Goal: Information Seeking & Learning: Learn about a topic

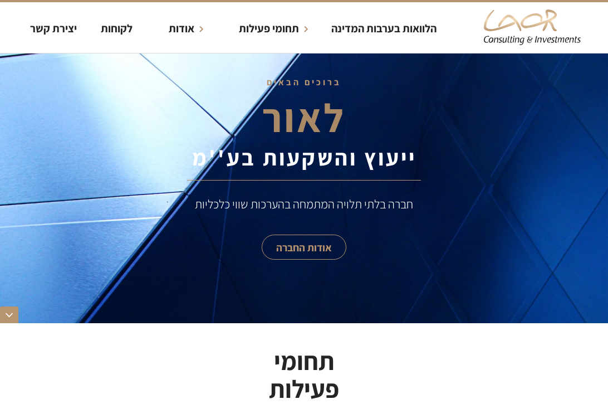
click at [393, 117] on h1 "לאור" at bounding box center [304, 120] width 234 height 45
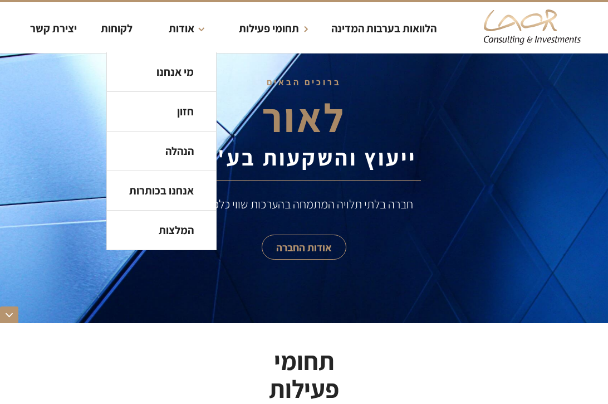
click at [186, 33] on strong "אודות" at bounding box center [182, 28] width 26 height 14
click at [189, 79] on link "מי אנחנו" at bounding box center [161, 72] width 109 height 40
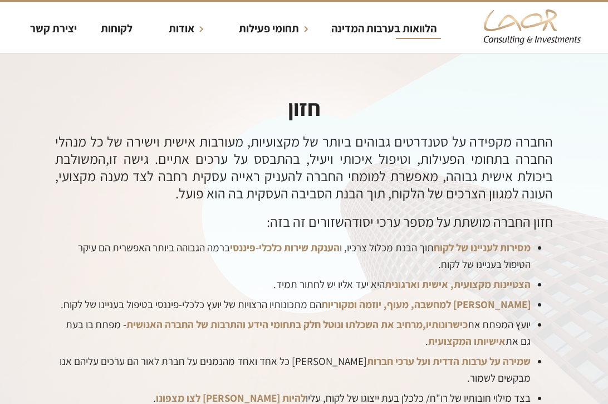
scroll to position [2361, 0]
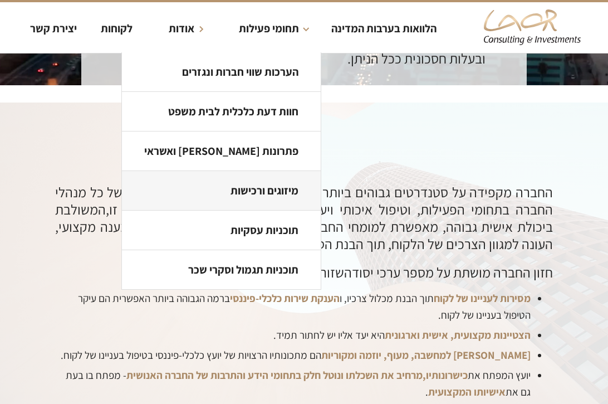
click at [237, 194] on link "מיזוגים ורכישות" at bounding box center [221, 191] width 199 height 40
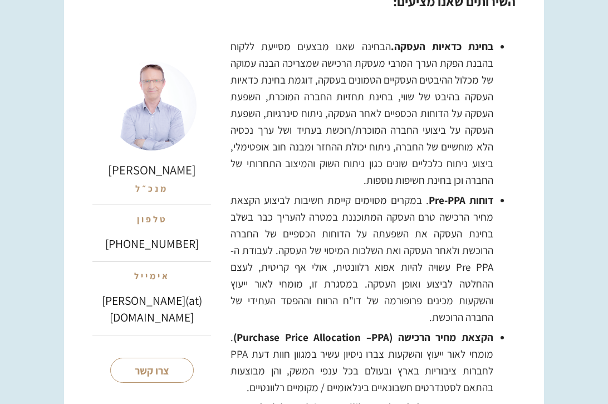
scroll to position [1073, 0]
